Goal: Check status: Check status

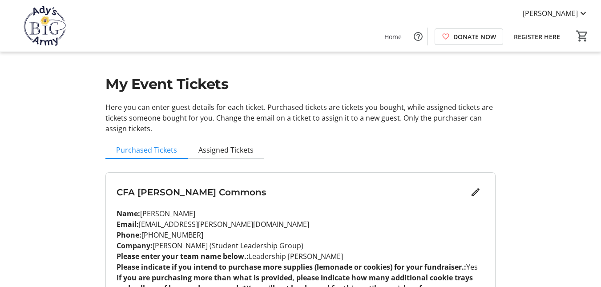
scroll to position [64, 0]
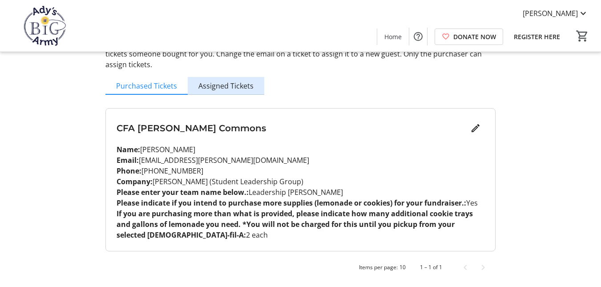
click at [229, 89] on span "Assigned Tickets" at bounding box center [225, 85] width 55 height 7
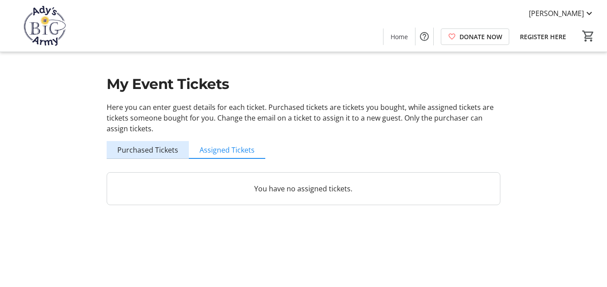
click at [151, 147] on span "Purchased Tickets" at bounding box center [147, 149] width 61 height 7
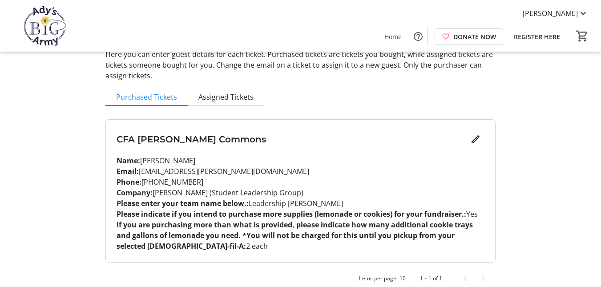
scroll to position [64, 0]
